Goal: Ask a question

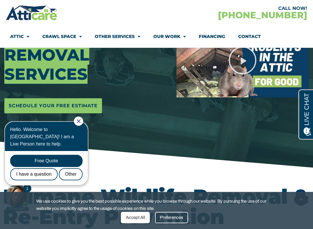
scroll to position [118, 0]
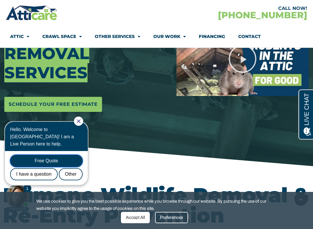
click at [63, 156] on div "Free Quote" at bounding box center [46, 161] width 72 height 12
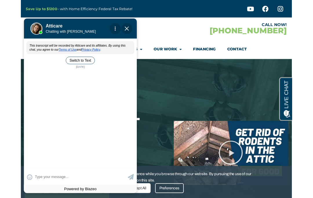
scroll to position [0, 0]
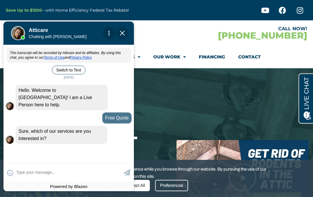
click at [27, 148] on div "This transcript will be recorded by Atticare and its affiliates. By using this …" at bounding box center [68, 103] width 130 height 115
click at [26, 173] on textarea at bounding box center [69, 171] width 106 height 11
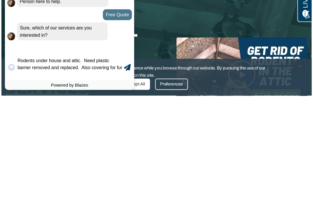
scroll to position [1, 0]
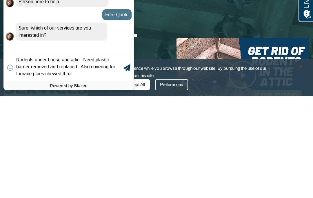
type textarea "Rodents under house and attic. Need plastic barrier removed and replaced. Also …"
click at [124, 70] on icon at bounding box center [126, 67] width 7 height 7
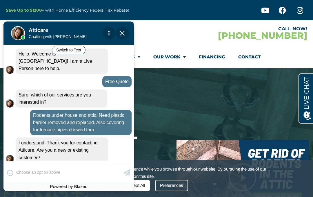
scroll to position [52, 0]
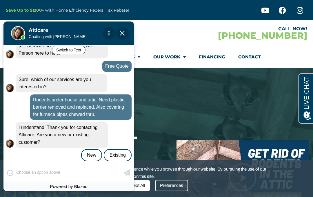
click at [91, 149] on div "New" at bounding box center [91, 155] width 21 height 12
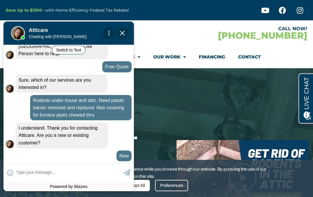
click at [23, 169] on textarea at bounding box center [69, 171] width 106 height 11
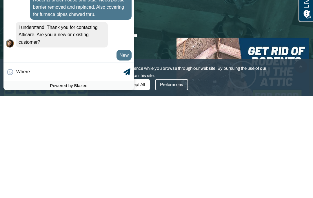
scroll to position [50, 0]
type textarea "W"
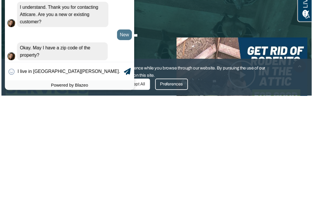
scroll to position [70, 0]
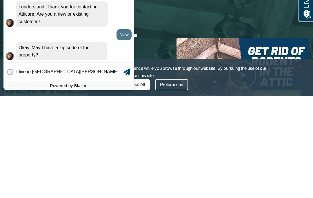
type textarea "I live in [GEOGRAPHIC_DATA][PERSON_NAME]. Where are you locsled"
click at [23, 80] on div "😀 😁 😂 😃 😄 😅 😆 😇 😈 😉 😊 😋 😌 😍 😎 😏 😐 😑 😒 😓 😔 😕 😖 😗 😘 😛 😝 😞 😟 😠 😡 😢 😣 😤 😥 😦 I live …" at bounding box center [68, 71] width 130 height 19
click at [13, 71] on span "😀 😁 😂 😃 😄 😅 😆 😇 😈 😉 😊 😋 😌 😍 😎 😏 😐 😑 😒 😓 😔 😕 😖 😗 😘 😛 😝 😞 😟 😠 😡 😢 😣 😤 😥 😦" at bounding box center [10, 72] width 6 height 6
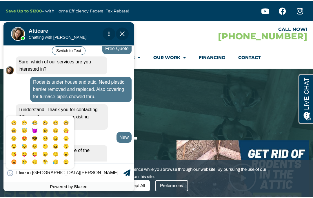
scroll to position [72, 0]
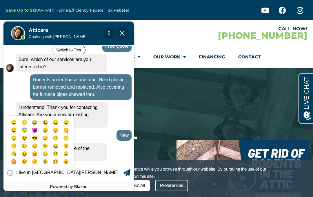
click at [112, 130] on apexchat_message_right "New 09:18 am" at bounding box center [69, 135] width 126 height 11
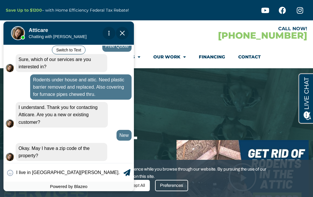
click at [124, 172] on icon at bounding box center [126, 172] width 7 height 7
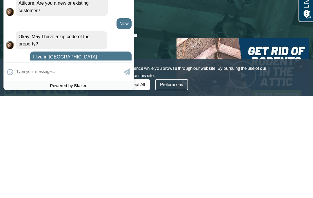
scroll to position [83, 0]
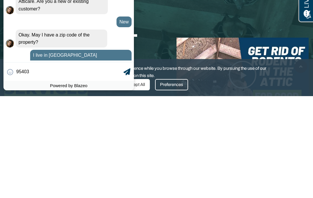
type textarea "95403"
click at [123, 71] on icon at bounding box center [126, 71] width 7 height 7
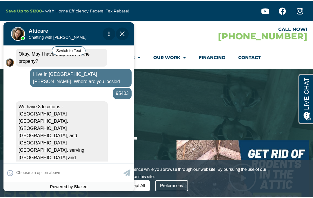
scroll to position [167, 0]
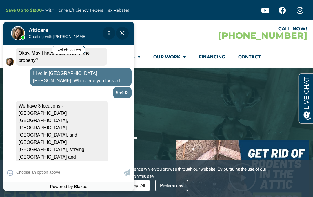
click at [127, 173] on icon at bounding box center [126, 172] width 7 height 7
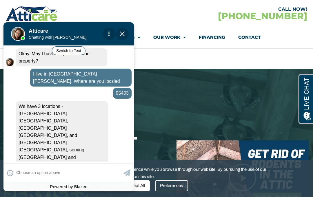
scroll to position [165, 0]
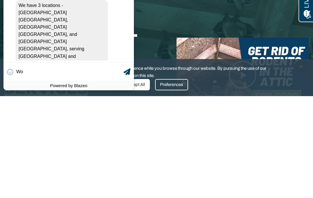
type textarea "W"
type textarea "Wont work for me, but thank you"
click at [124, 73] on icon at bounding box center [126, 71] width 7 height 7
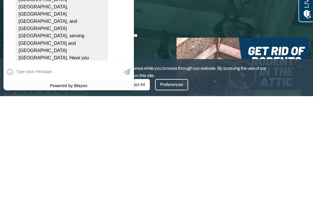
scroll to position [178, 0]
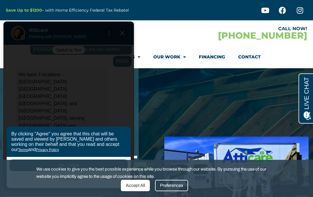
scroll to position [198, 0]
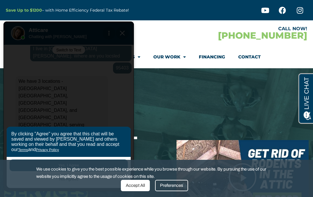
scroll to position [198, 0]
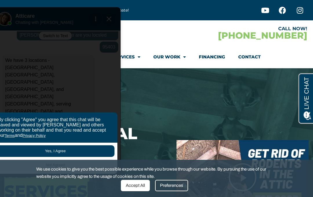
click at [14, 17] on div at bounding box center [53, 17] width 81 height 23
